Goal: Information Seeking & Learning: Learn about a topic

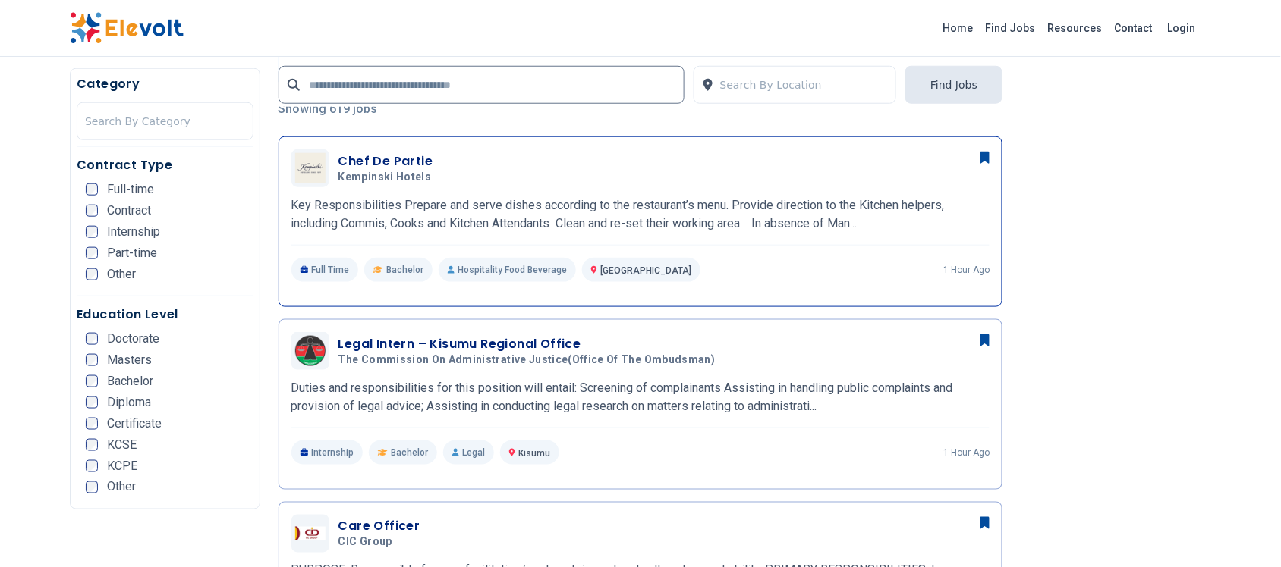
scroll to position [474, 0]
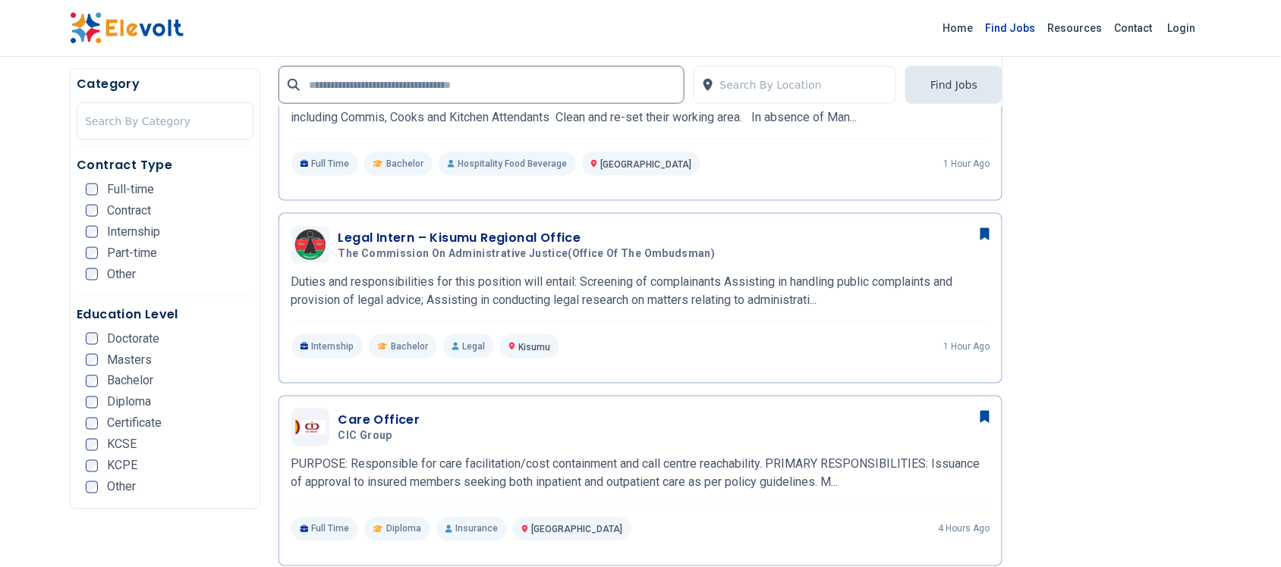
drag, startPoint x: 1029, startPoint y: 29, endPoint x: 1006, endPoint y: 35, distance: 23.6
click at [1029, 29] on link "Find Jobs" at bounding box center [1010, 28] width 62 height 24
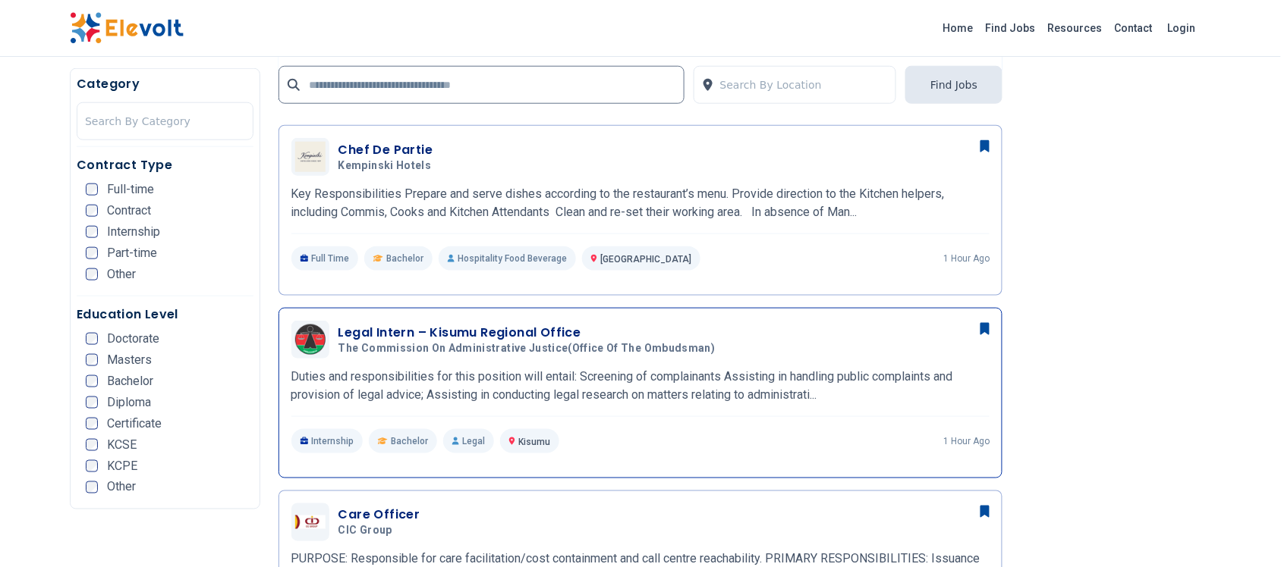
scroll to position [379, 0]
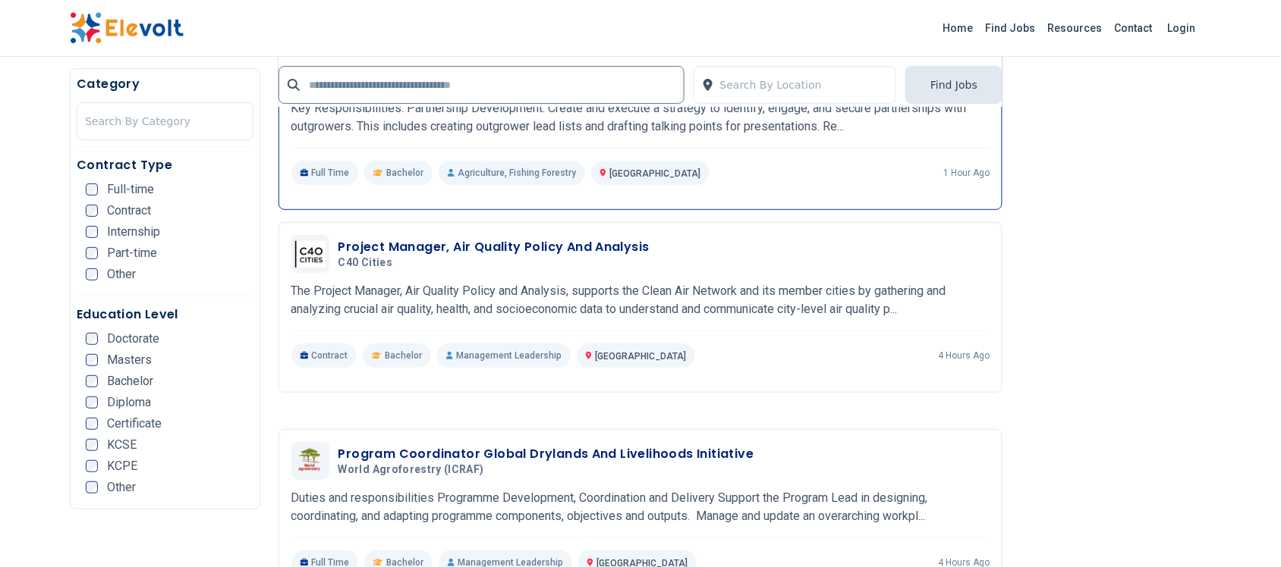
scroll to position [1802, 0]
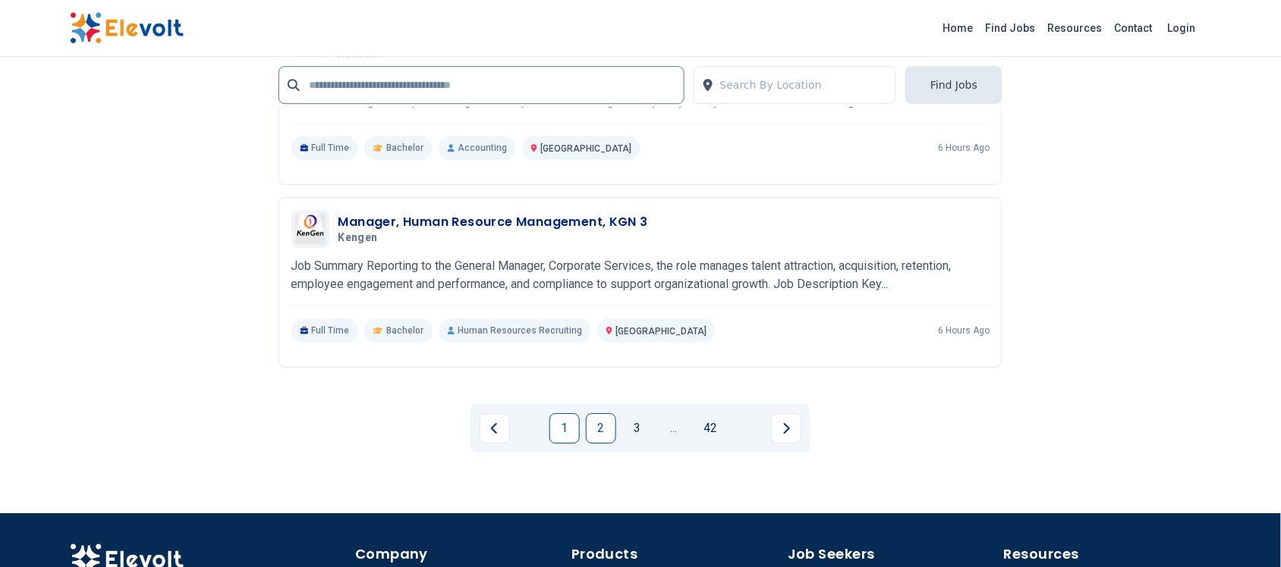
click at [599, 426] on link "2" at bounding box center [601, 428] width 30 height 30
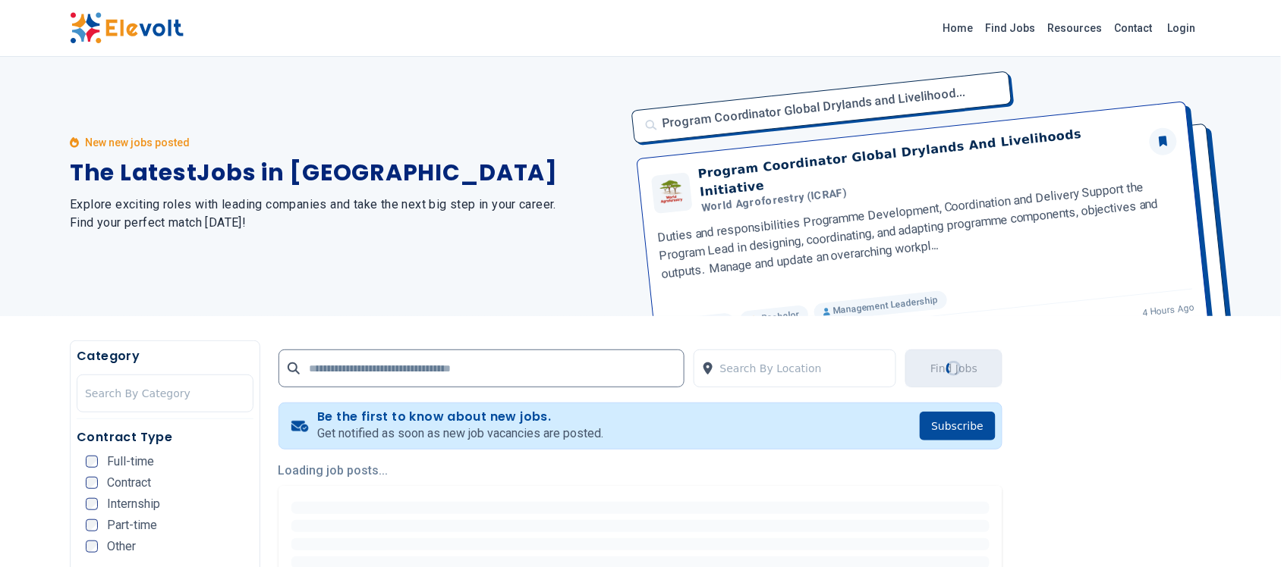
scroll to position [0, 0]
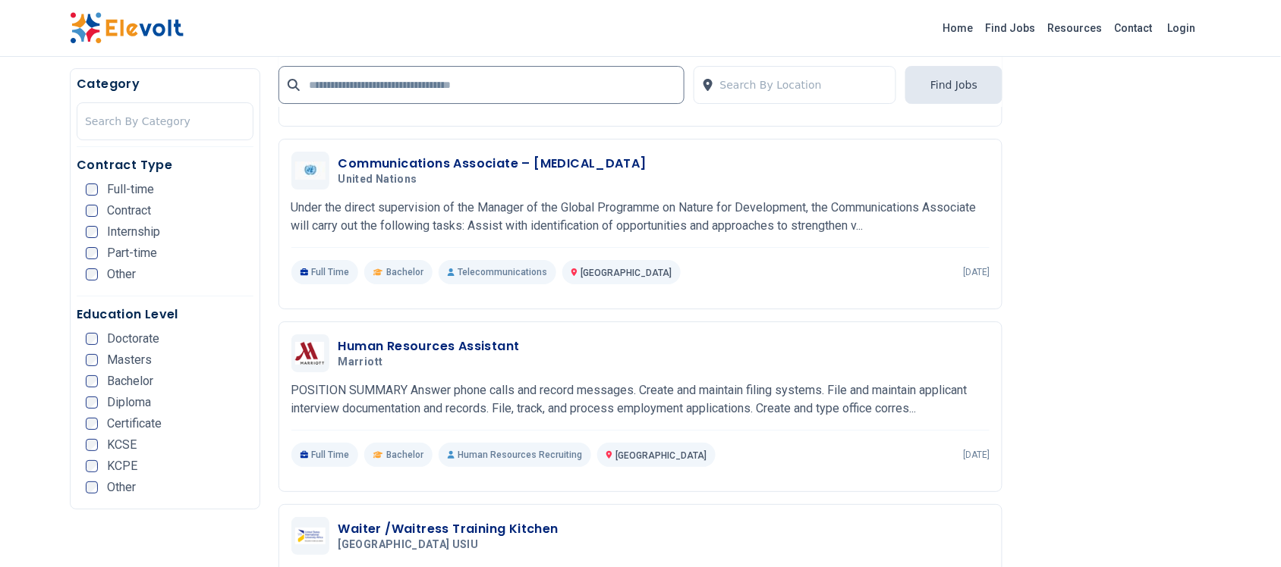
scroll to position [1517, 0]
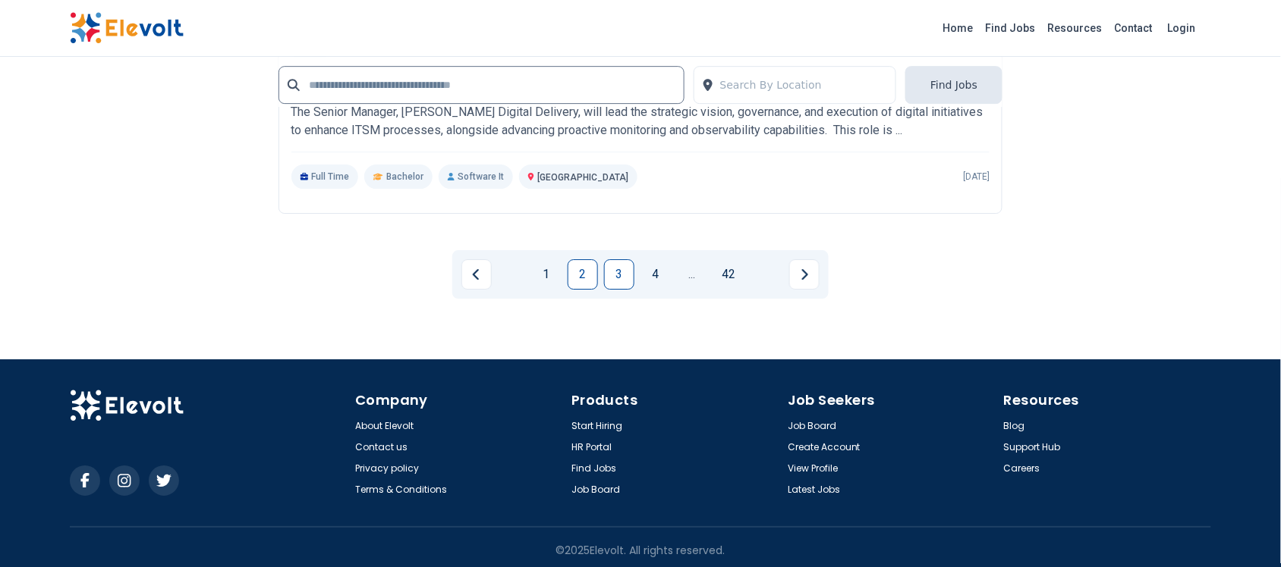
click at [621, 266] on link "3" at bounding box center [619, 274] width 30 height 30
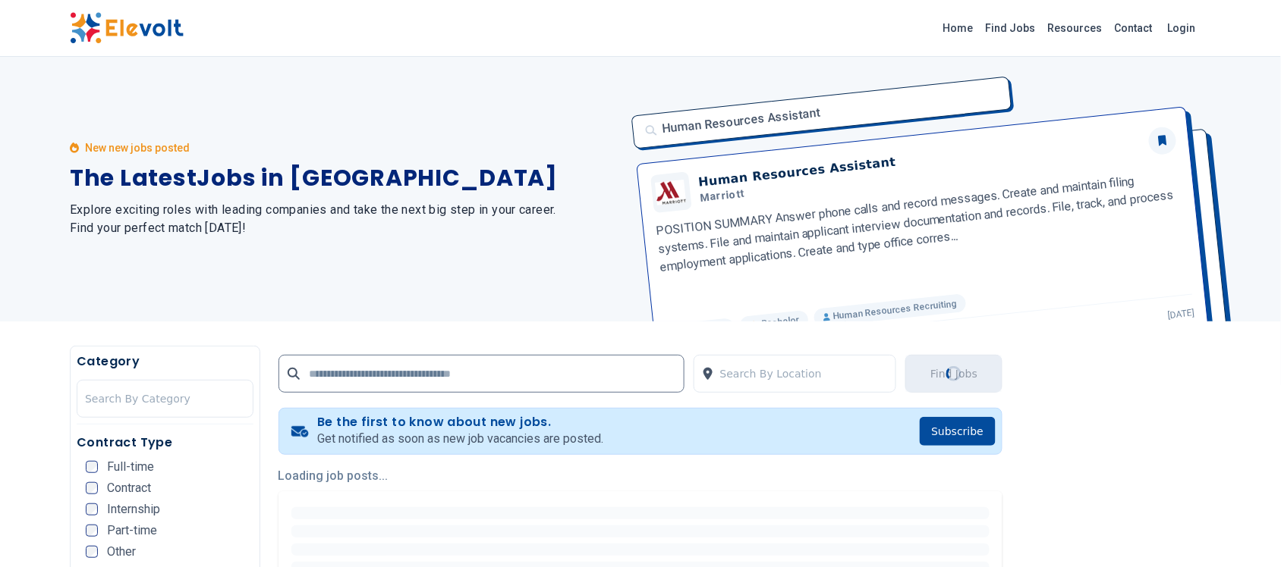
scroll to position [0, 0]
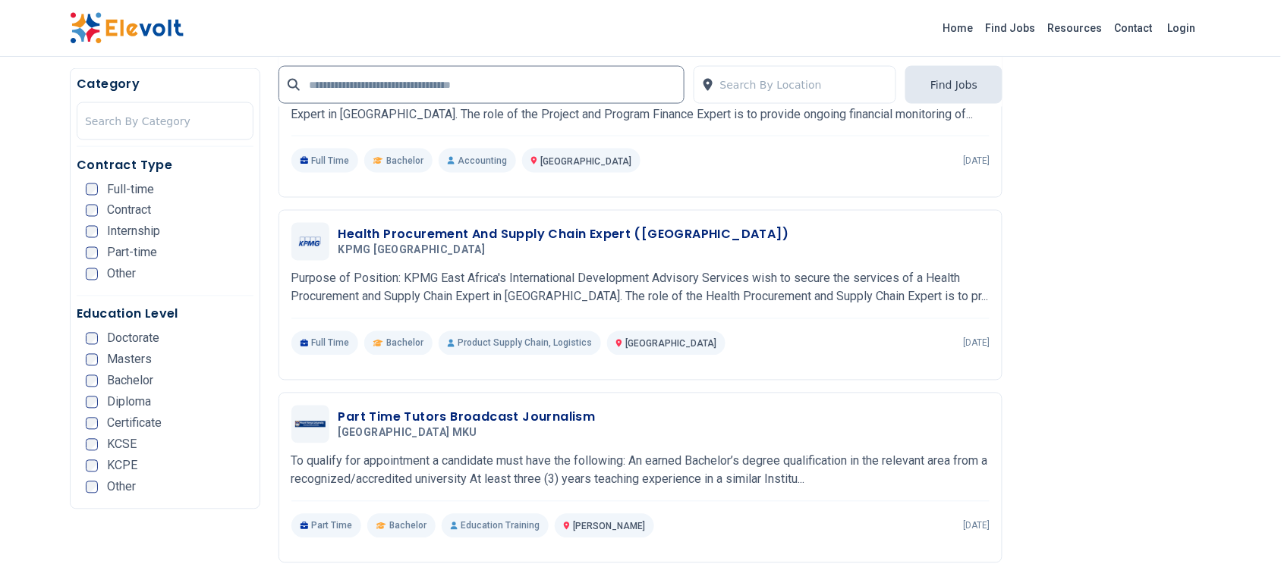
scroll to position [2371, 0]
